Goal: Check status

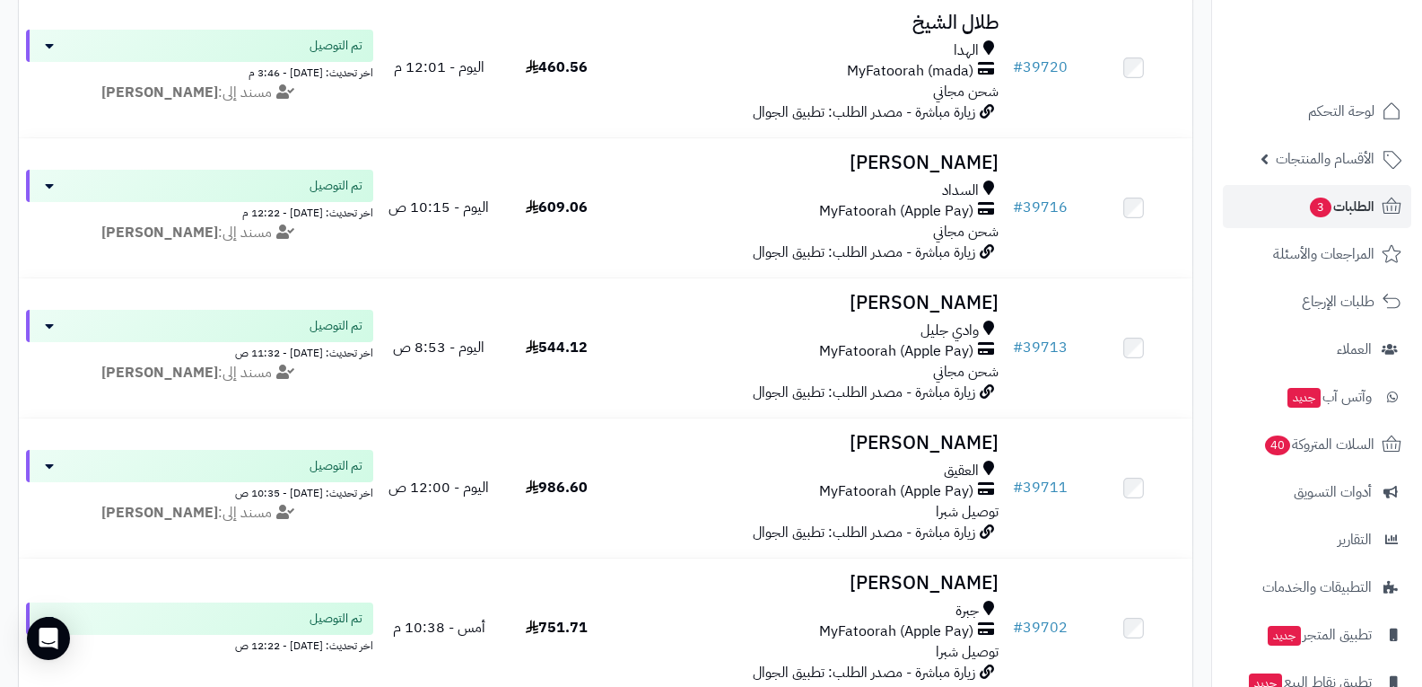
scroll to position [808, 0]
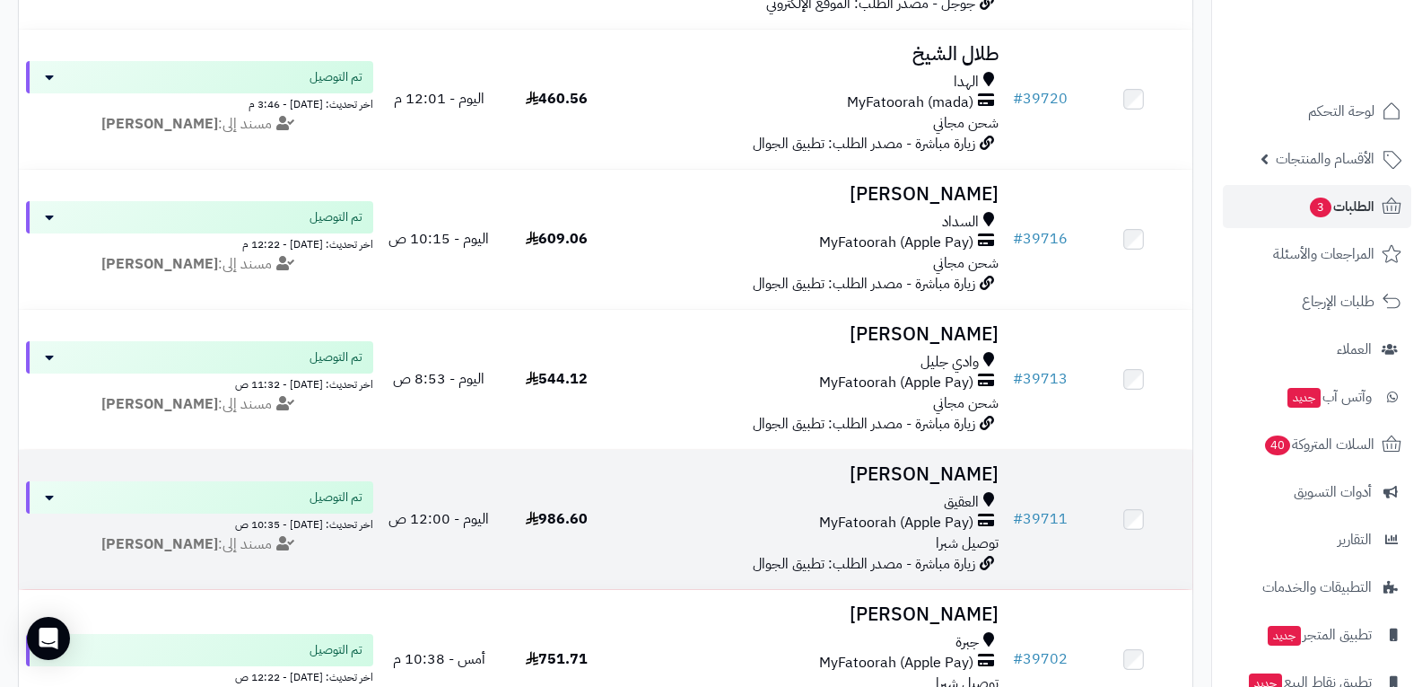
click at [940, 520] on span "MyFatoorah (Apple Pay)" at bounding box center [896, 522] width 154 height 21
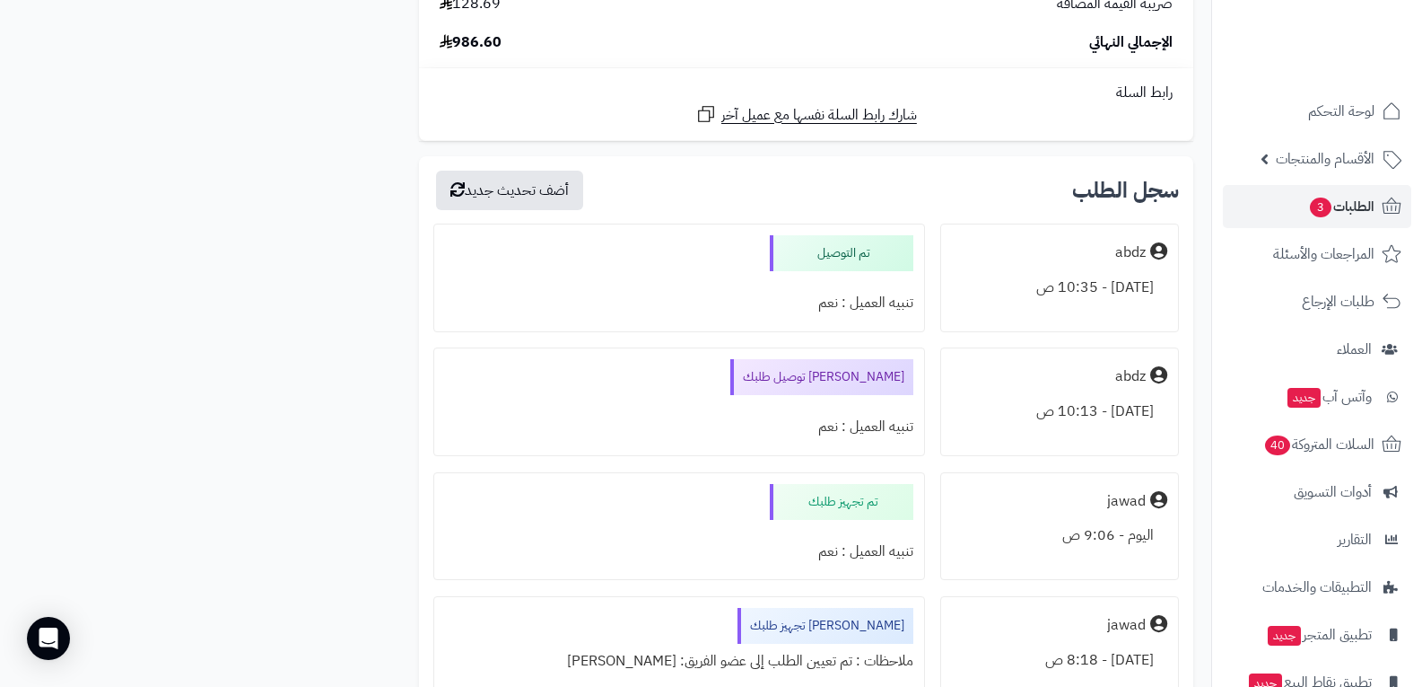
scroll to position [3231, 0]
